Goal: Transaction & Acquisition: Purchase product/service

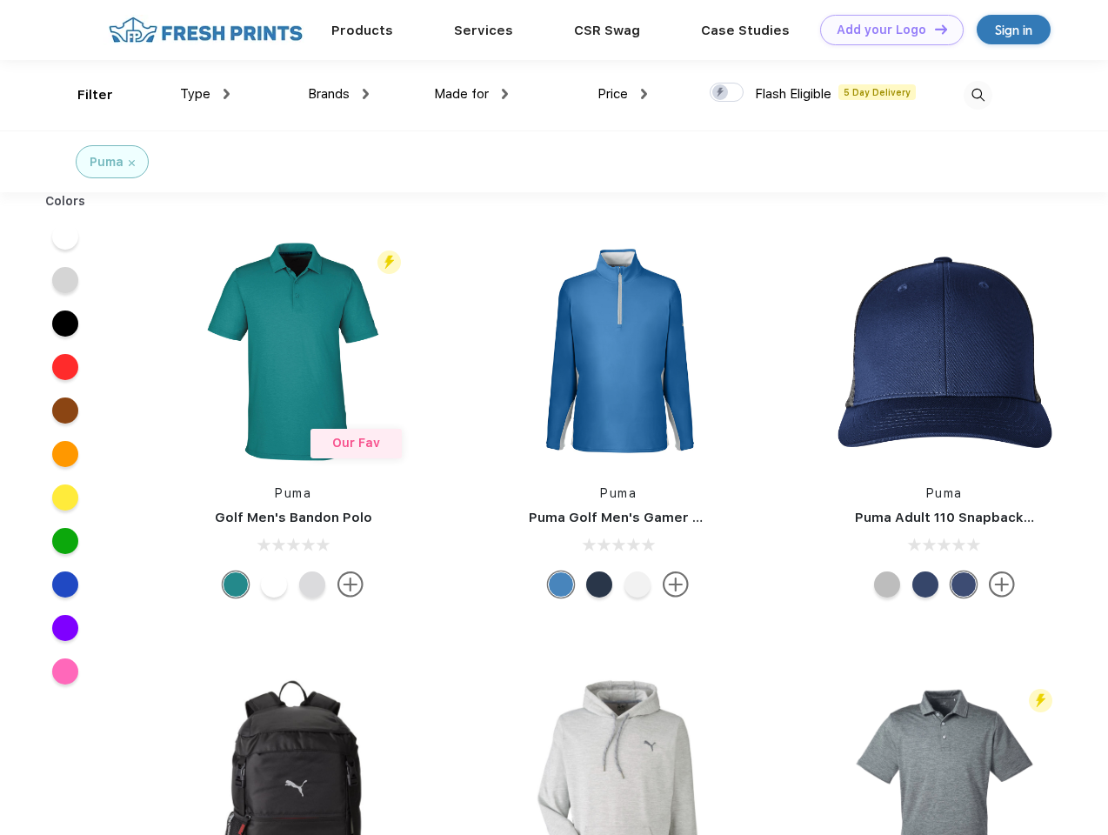
scroll to position [1, 0]
click at [885, 30] on link "Add your Logo Design Tool" at bounding box center [891, 30] width 143 height 30
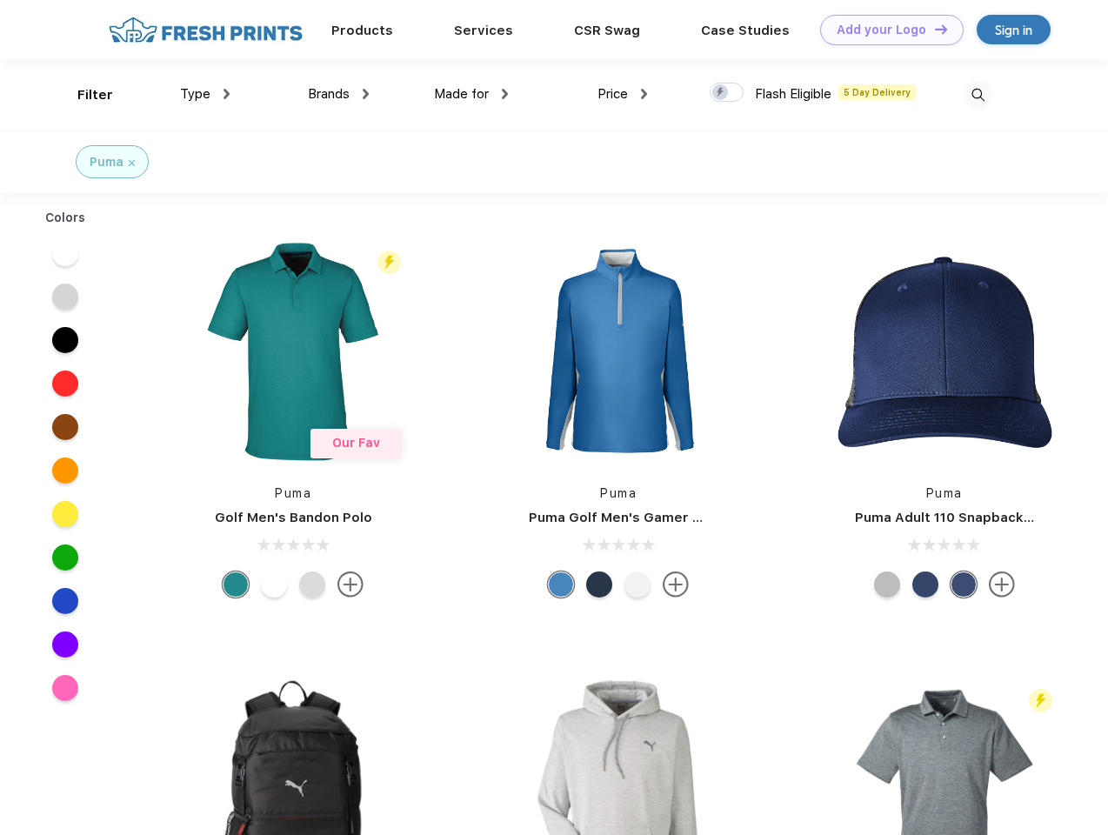
click at [0, 0] on div "Design Tool" at bounding box center [0, 0] width 0 height 0
click at [933, 29] on link "Add your Logo Design Tool" at bounding box center [891, 30] width 143 height 30
click at [83, 95] on div "Filter" at bounding box center [95, 95] width 36 height 20
click at [205, 94] on span "Type" at bounding box center [195, 94] width 30 height 16
click at [338, 94] on span "Brands" at bounding box center [329, 94] width 42 height 16
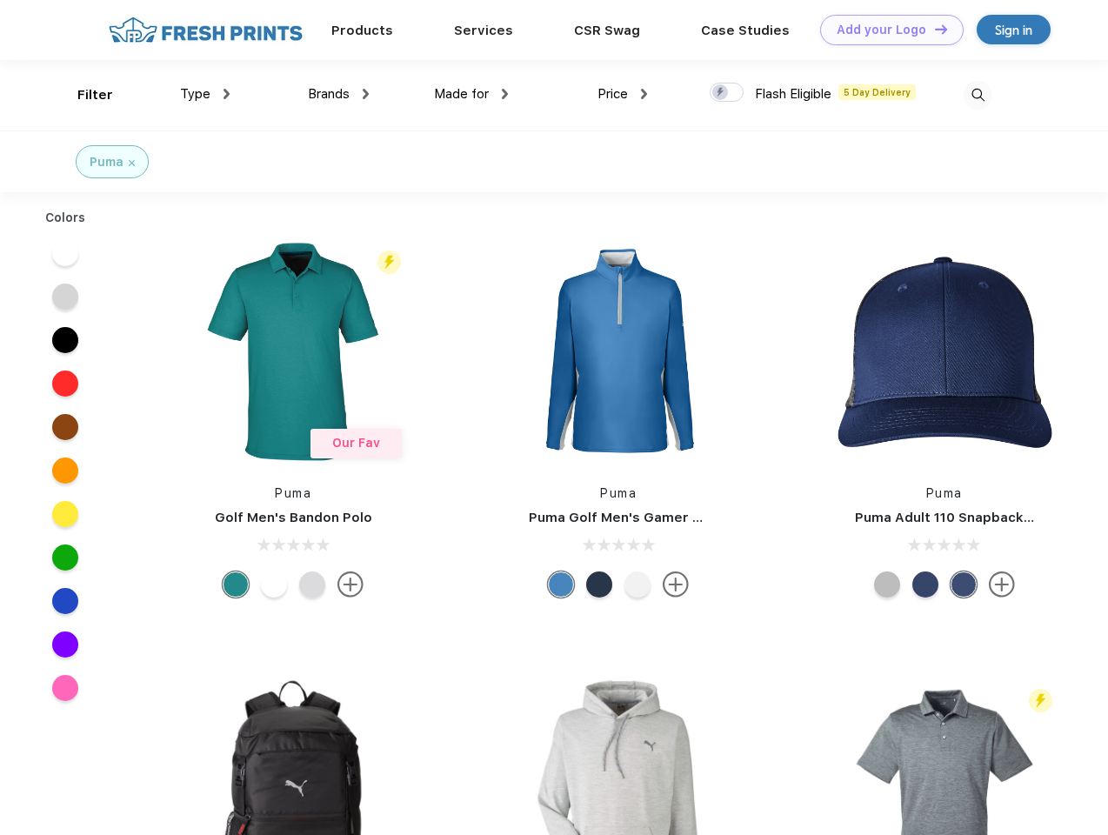
click at [471, 94] on span "Made for" at bounding box center [461, 94] width 55 height 16
click at [623, 94] on span "Price" at bounding box center [612, 94] width 30 height 16
click at [727, 93] on div at bounding box center [727, 92] width 34 height 19
click at [721, 93] on input "checkbox" at bounding box center [715, 87] width 11 height 11
click at [977, 95] on img at bounding box center [978, 95] width 29 height 29
